Goal: Transaction & Acquisition: Purchase product/service

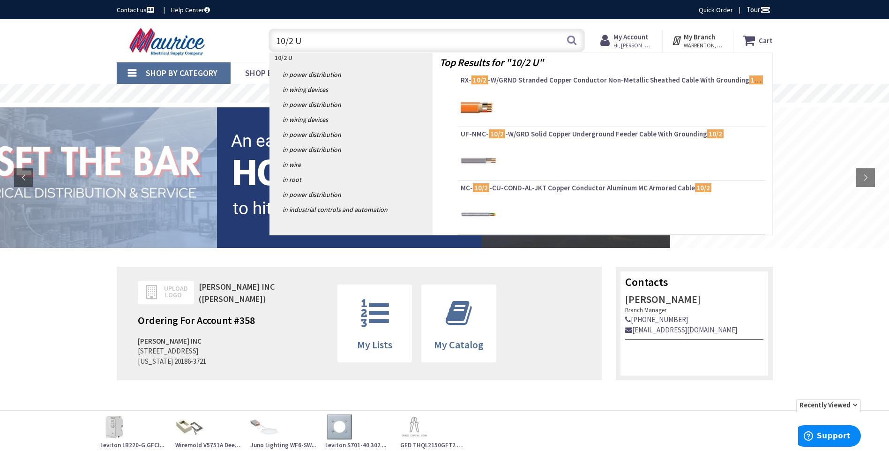
type input "10/2 UF"
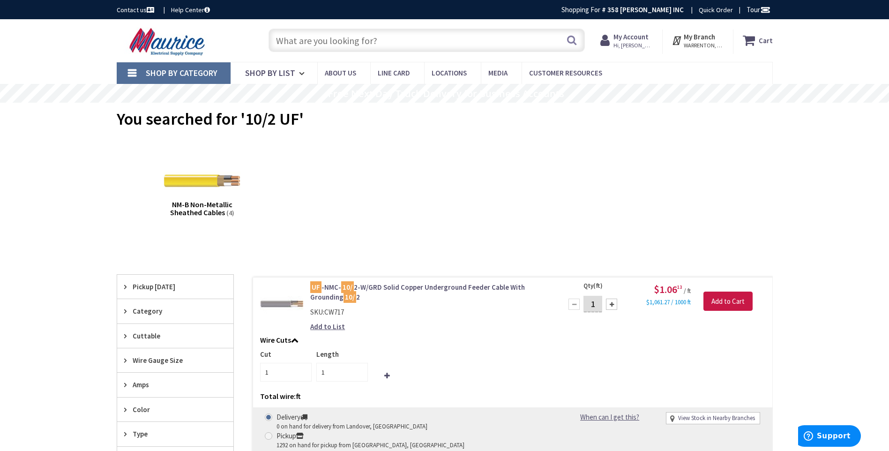
click at [383, 38] on input "text" at bounding box center [427, 40] width 316 height 23
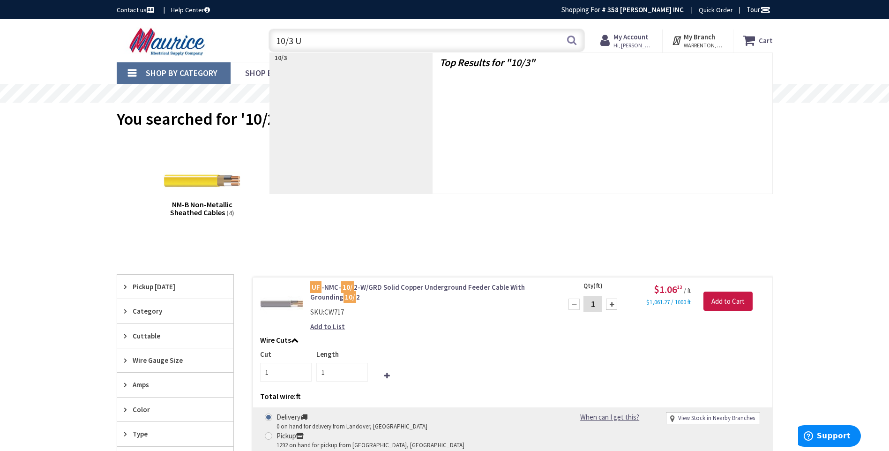
type input "10/3 UF"
